Goal: Information Seeking & Learning: Understand process/instructions

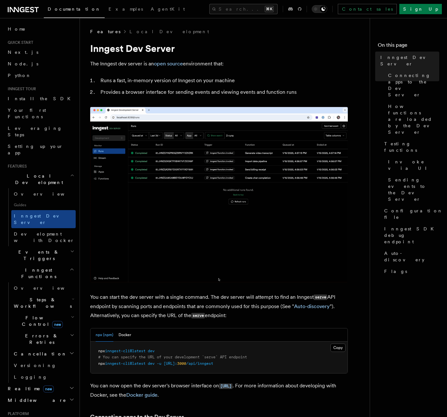
scroll to position [239, 0]
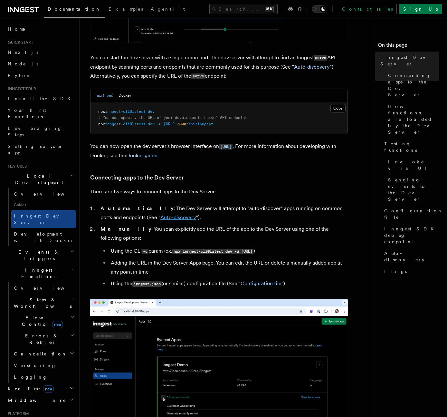
click at [160, 218] on link "Auto-discovery" at bounding box center [178, 217] width 36 height 6
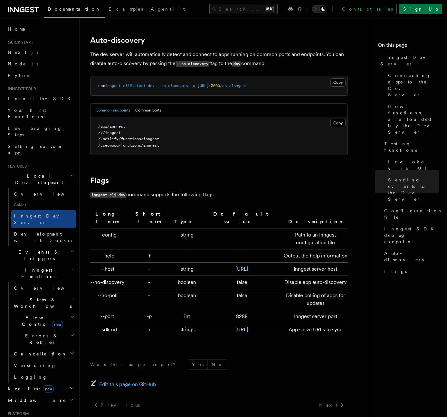
scroll to position [1959, 0]
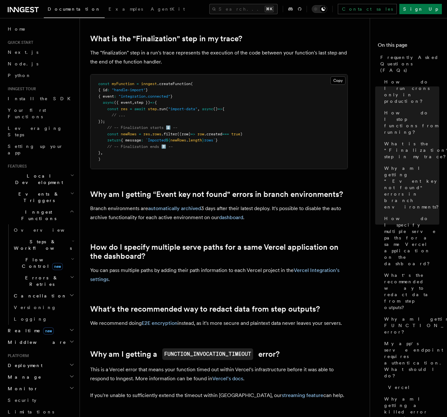
scroll to position [1083, 0]
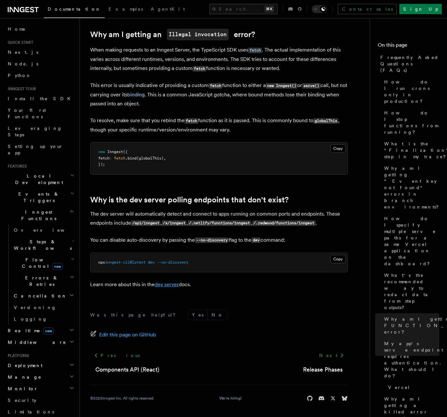
click at [161, 282] on link "dev server" at bounding box center [167, 284] width 24 height 6
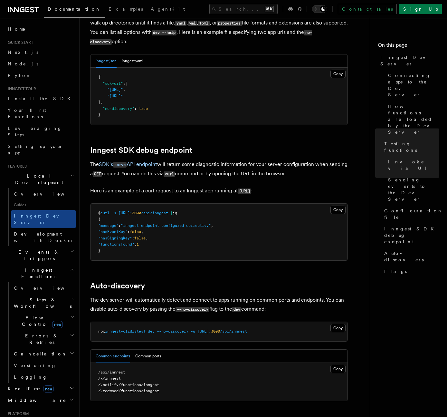
scroll to position [1806, 0]
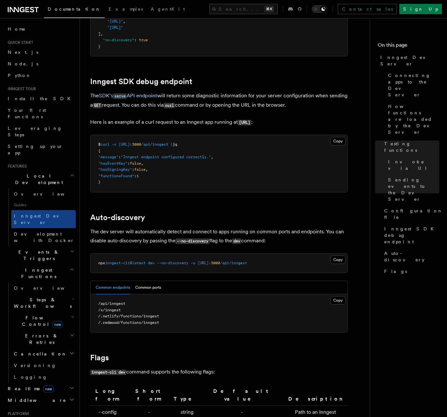
click at [161, 282] on button "Common ports" at bounding box center [148, 287] width 26 height 13
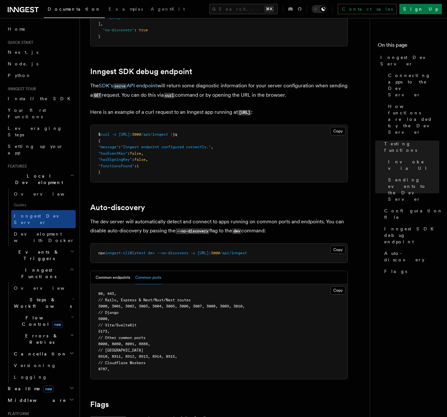
scroll to position [1820, 0]
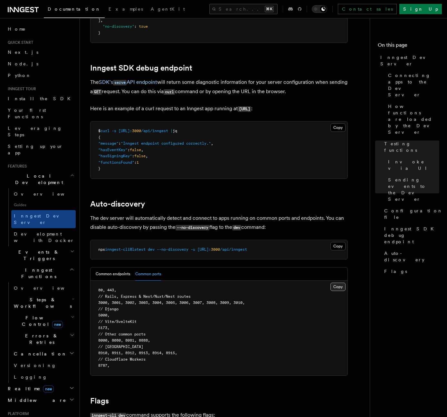
click at [335, 283] on button "Copy Copied" at bounding box center [338, 287] width 15 height 8
click at [122, 267] on button "Common endpoints" at bounding box center [113, 273] width 34 height 13
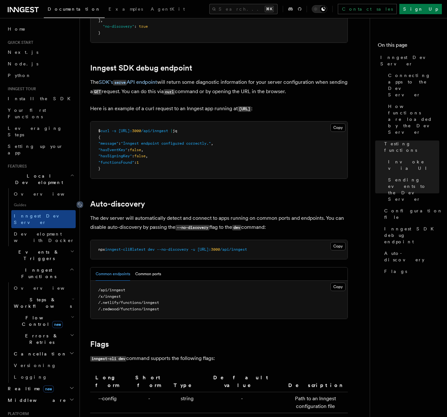
click at [82, 201] on icon at bounding box center [80, 204] width 6 height 6
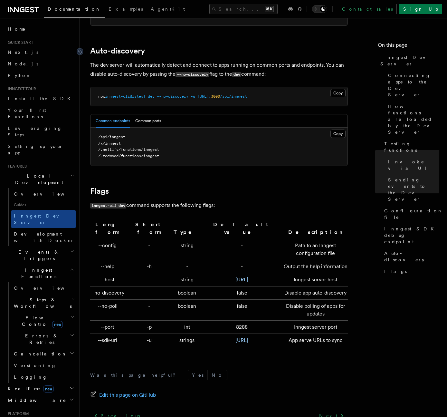
scroll to position [1980, 0]
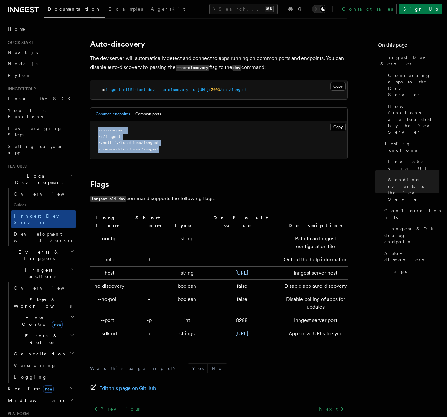
drag, startPoint x: 170, startPoint y: 141, endPoint x: 99, endPoint y: 120, distance: 73.8
click at [99, 121] on pre "/api/inngest /x/inngest /.netlify/functions/inngest /.redwood/functions/inngest" at bounding box center [219, 140] width 257 height 38
copy code "/api/inngest /x/inngest /.netlify/functions/inngest /.redwood/functions/inngest"
